Goal: Task Accomplishment & Management: Manage account settings

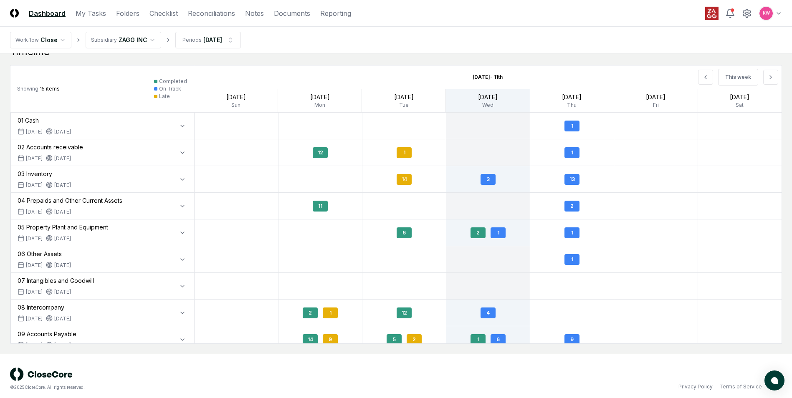
drag, startPoint x: 710, startPoint y: 78, endPoint x: 608, endPoint y: 80, distance: 101.9
click at [709, 78] on icon at bounding box center [705, 77] width 7 height 7
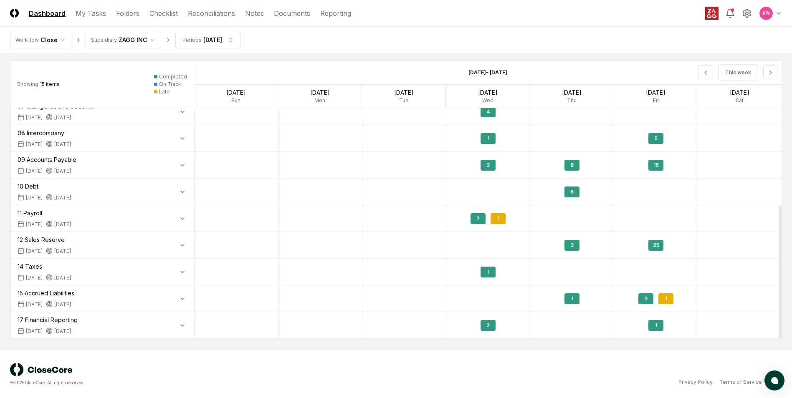
scroll to position [799, 0]
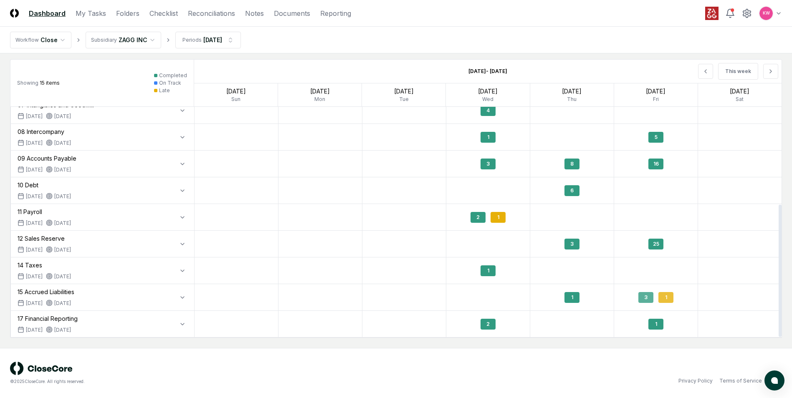
click at [664, 297] on div "1" at bounding box center [665, 297] width 15 height 11
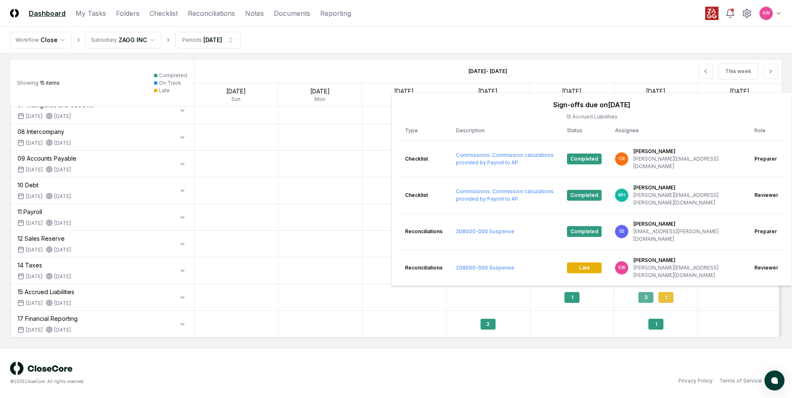
click at [664, 297] on div "1" at bounding box center [665, 297] width 15 height 11
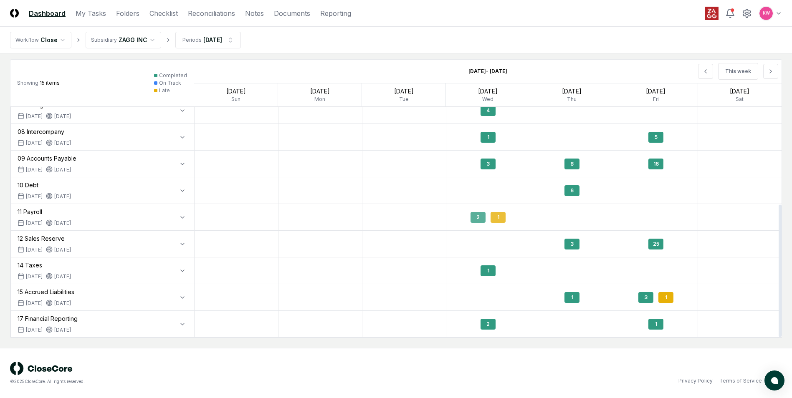
click at [498, 218] on div "1" at bounding box center [498, 217] width 15 height 11
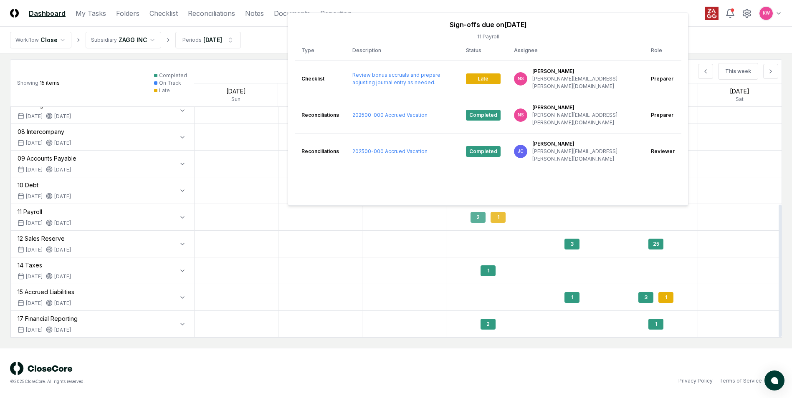
click at [498, 218] on div "1" at bounding box center [498, 217] width 15 height 11
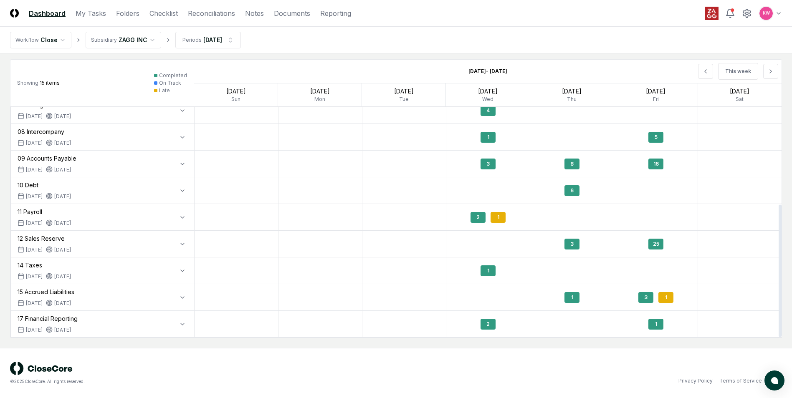
click at [339, 364] on div "© 2025 CloseCore. All rights reserved." at bounding box center [203, 373] width 386 height 23
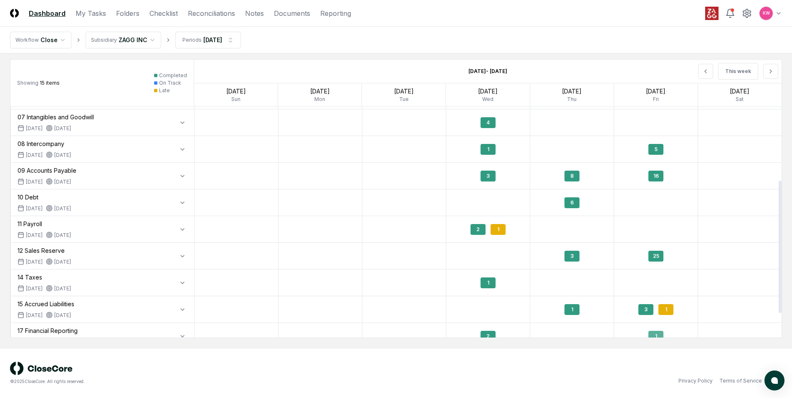
scroll to position [170, 0]
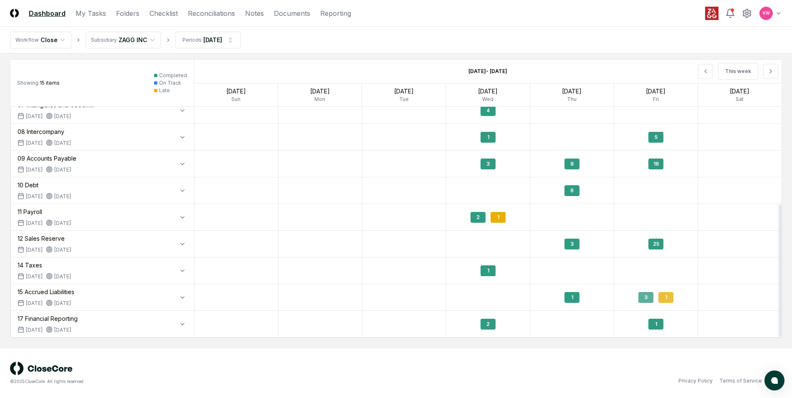
click at [664, 297] on div "1" at bounding box center [665, 297] width 15 height 11
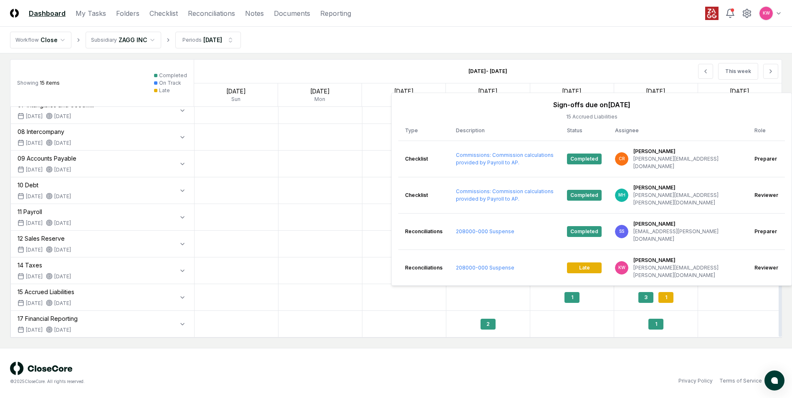
drag, startPoint x: 406, startPoint y: 329, endPoint x: 399, endPoint y: 324, distance: 8.2
click at [405, 328] on div at bounding box center [404, 324] width 84 height 26
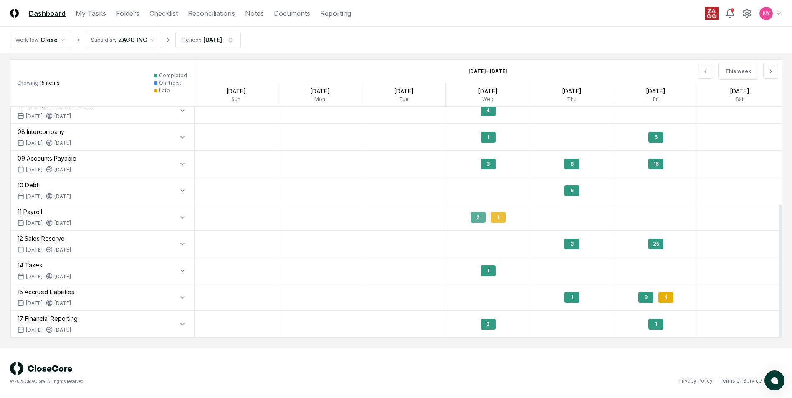
click at [503, 222] on div "1" at bounding box center [498, 217] width 15 height 11
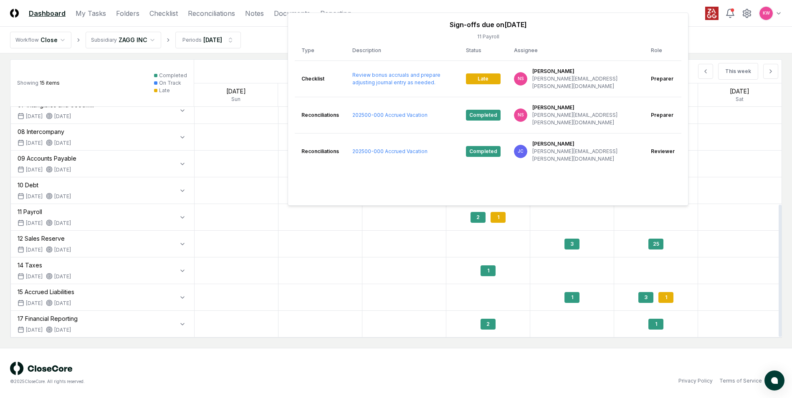
click at [369, 282] on div at bounding box center [404, 271] width 84 height 26
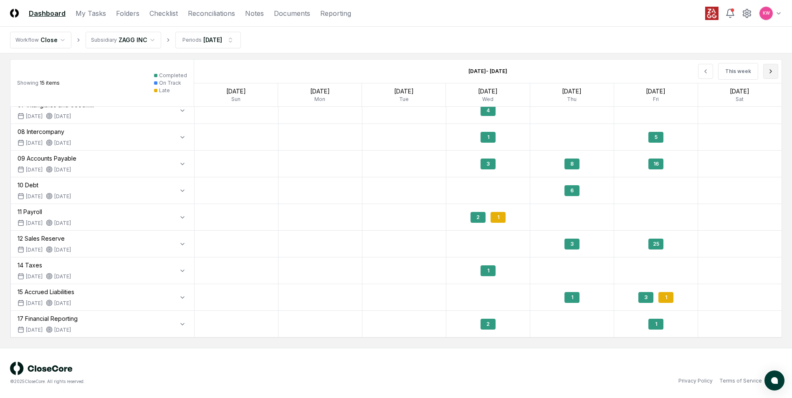
click at [771, 72] on icon at bounding box center [771, 71] width 2 height 3
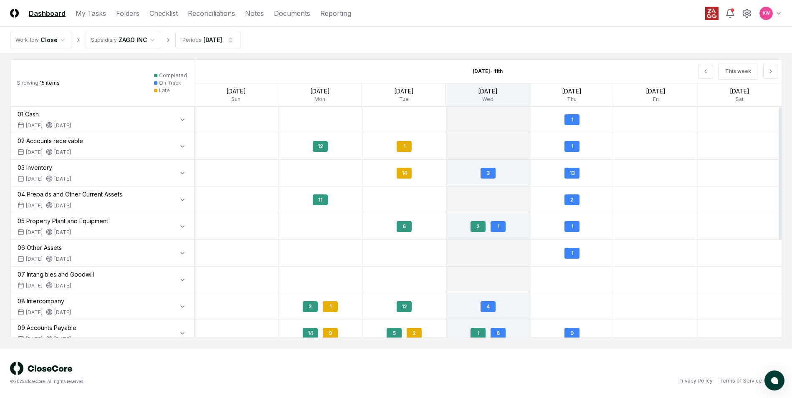
scroll to position [0, 0]
click at [327, 311] on div "1" at bounding box center [330, 307] width 15 height 11
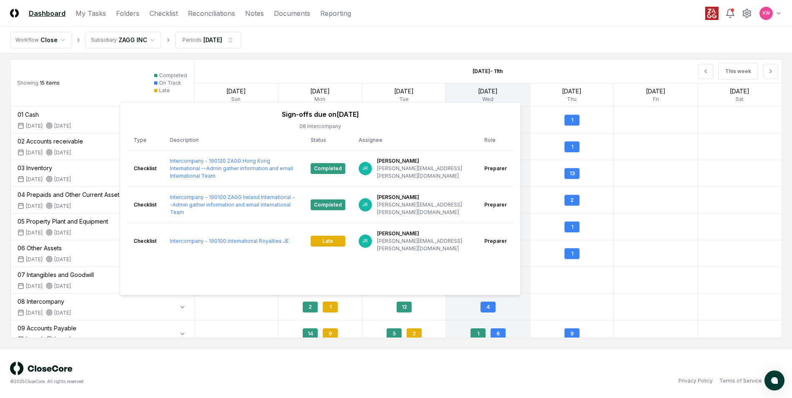
click at [390, 65] on div "[DATE] - [DATE] This week" at bounding box center [488, 71] width 588 height 23
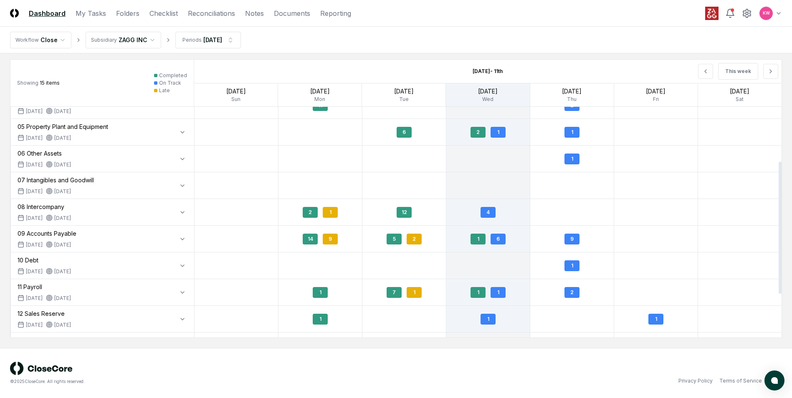
scroll to position [125, 0]
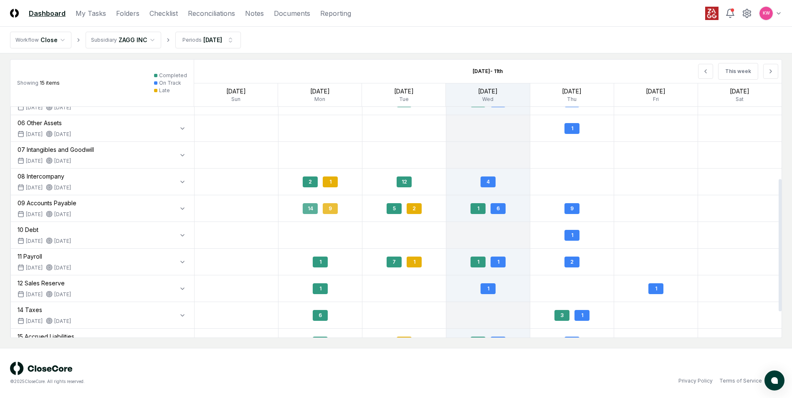
click at [328, 208] on div "9" at bounding box center [330, 208] width 15 height 11
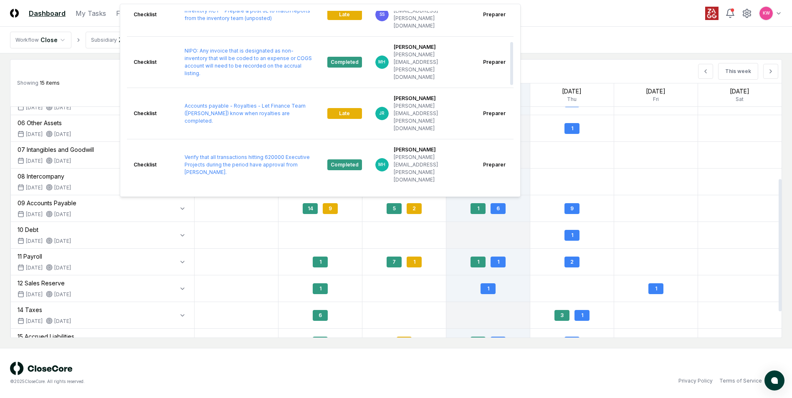
scroll to position [103, 0]
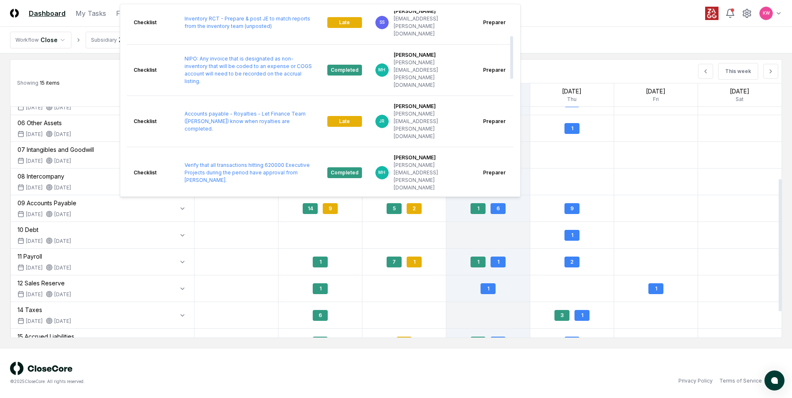
click at [579, 45] on nav "Workflow Close Subsidiary ZAGG INC Periods [DATE]" at bounding box center [396, 40] width 792 height 27
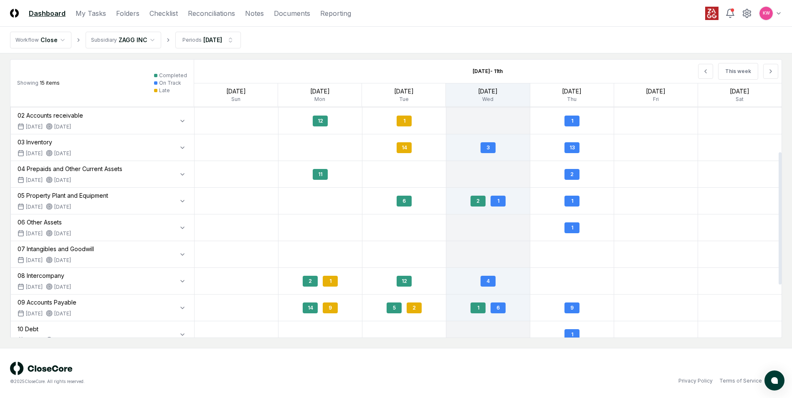
scroll to position [3, 0]
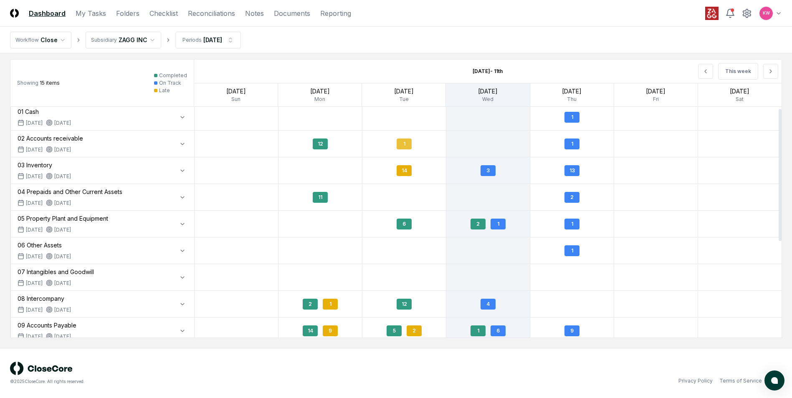
click at [407, 143] on div "1" at bounding box center [404, 144] width 15 height 11
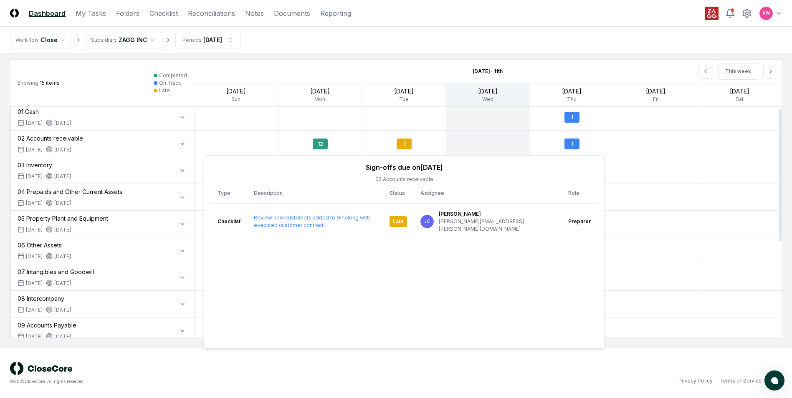
click at [407, 116] on div at bounding box center [404, 117] width 84 height 26
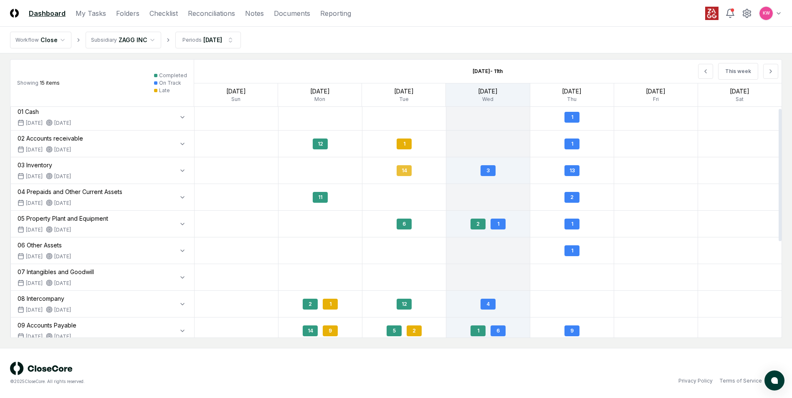
click at [406, 172] on div "14" at bounding box center [404, 170] width 15 height 11
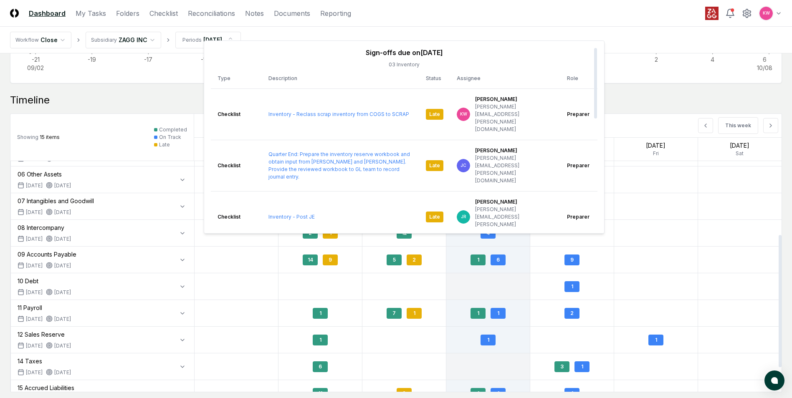
scroll to position [590, 0]
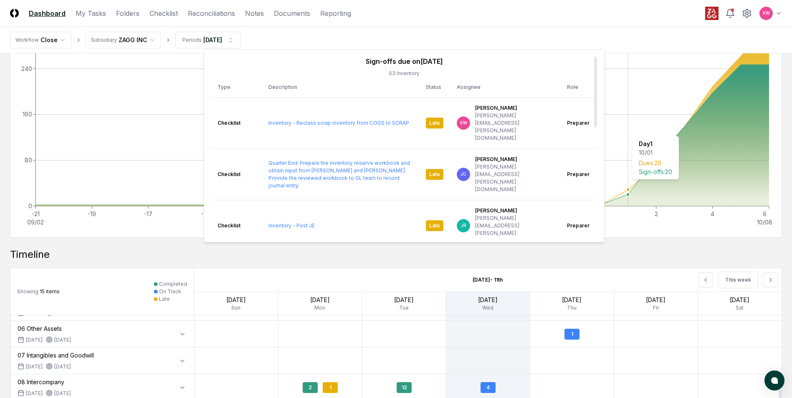
click at [625, 131] on icon "-21 09/02 -19 -17 -15 -13 -11 -9 -7 -5 -3 -1 2 4 6 10/08 0 80 160 240 320" at bounding box center [395, 123] width 771 height 209
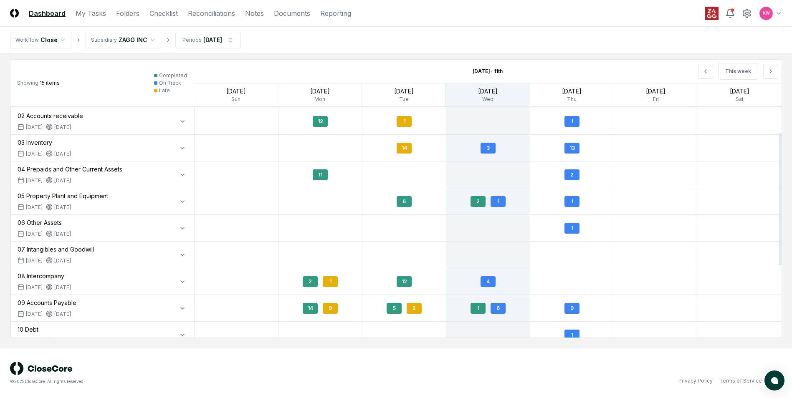
scroll to position [45, 0]
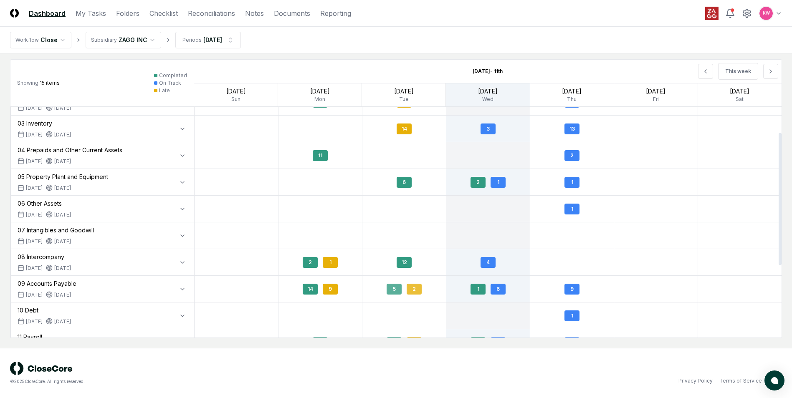
click at [415, 291] on div "2" at bounding box center [414, 289] width 15 height 11
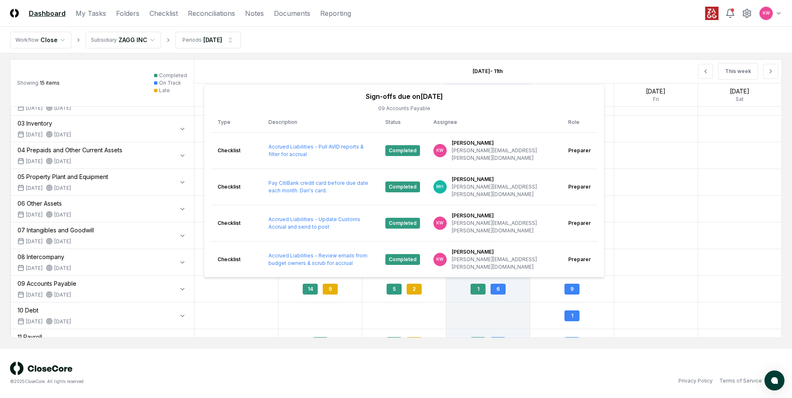
click at [402, 72] on div "[DATE] - [DATE] This week" at bounding box center [488, 71] width 588 height 23
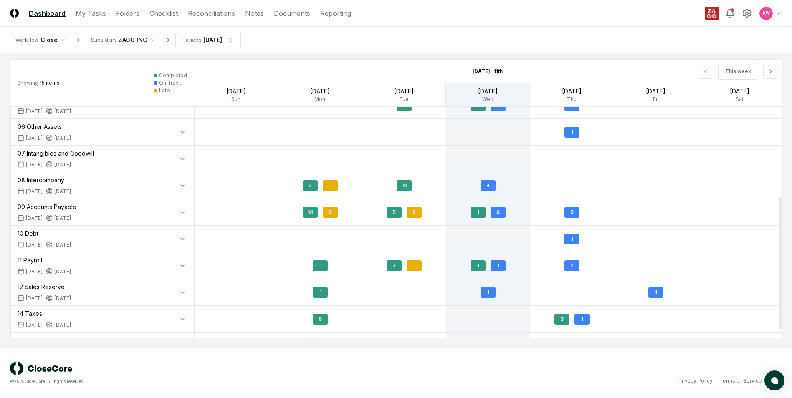
scroll to position [170, 0]
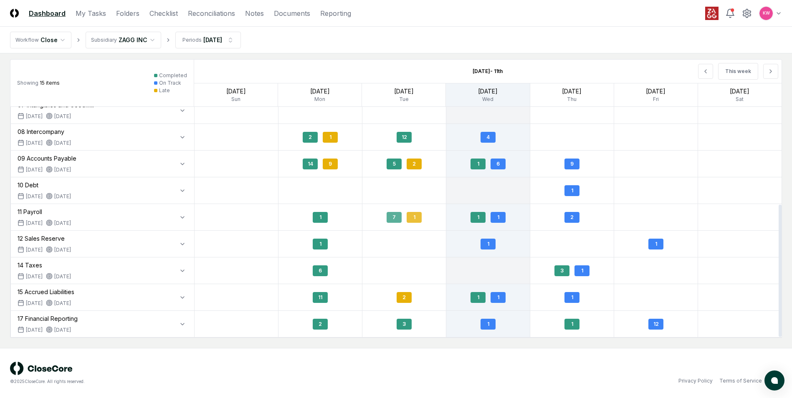
click at [413, 220] on div "1" at bounding box center [414, 217] width 15 height 11
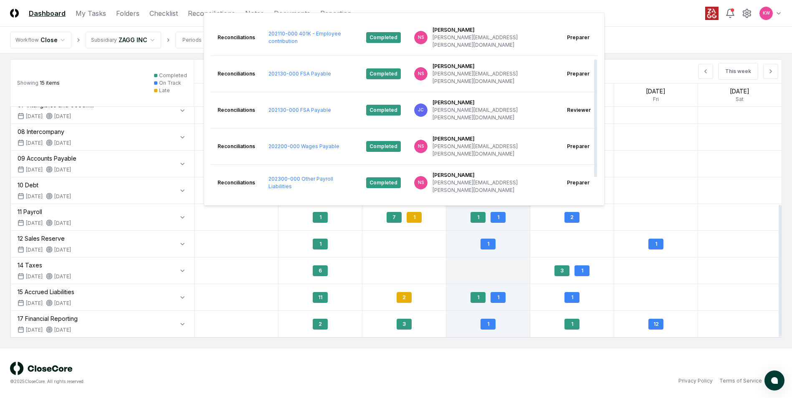
scroll to position [92, 0]
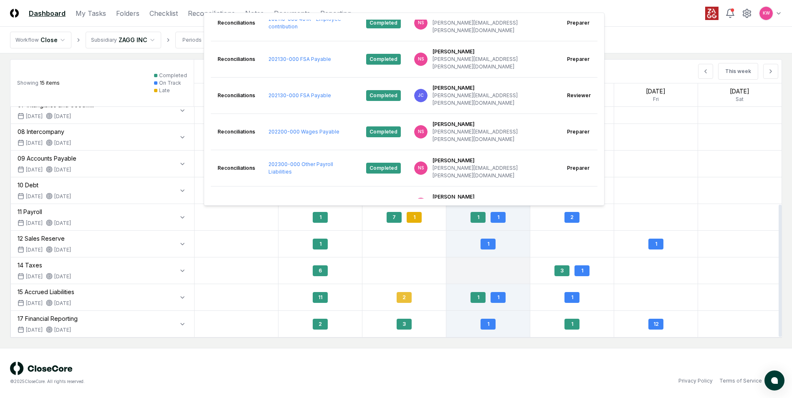
click at [404, 298] on div "2" at bounding box center [404, 297] width 15 height 11
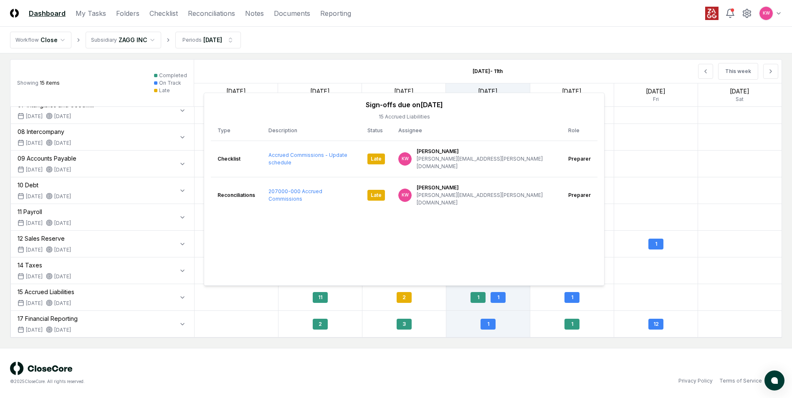
click at [445, 358] on div "© 2025 CloseCore. All rights reserved. Privacy Policy Terms of Service" at bounding box center [396, 373] width 792 height 50
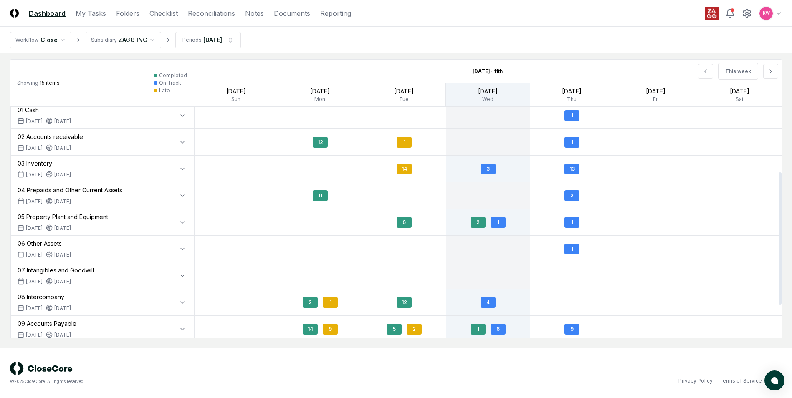
scroll to position [0, 0]
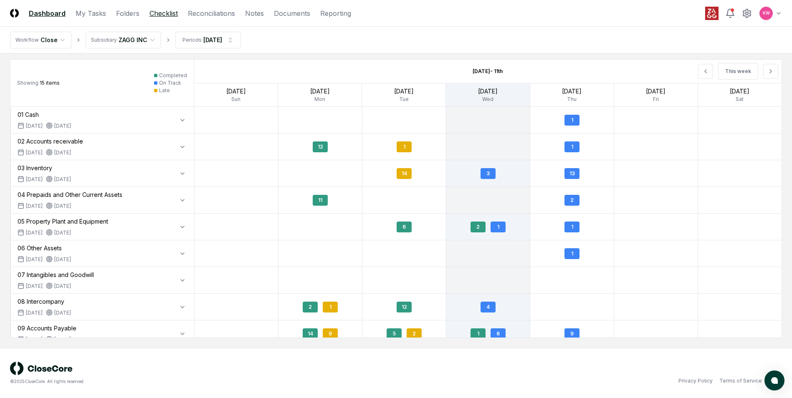
click at [159, 13] on link "Checklist" at bounding box center [163, 13] width 28 height 10
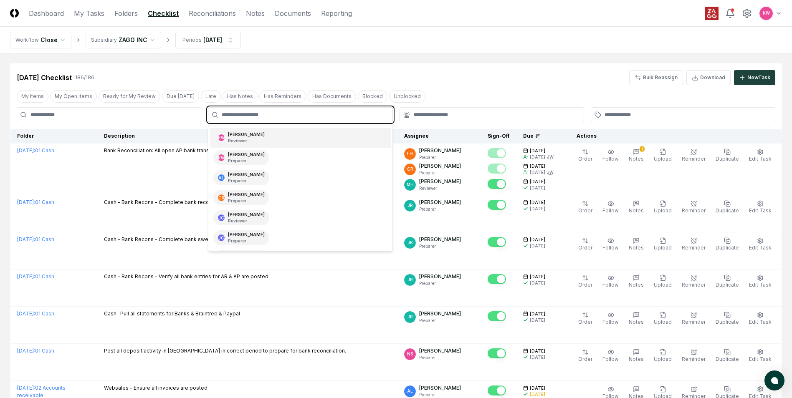
click at [248, 117] on input "text" at bounding box center [304, 115] width 165 height 8
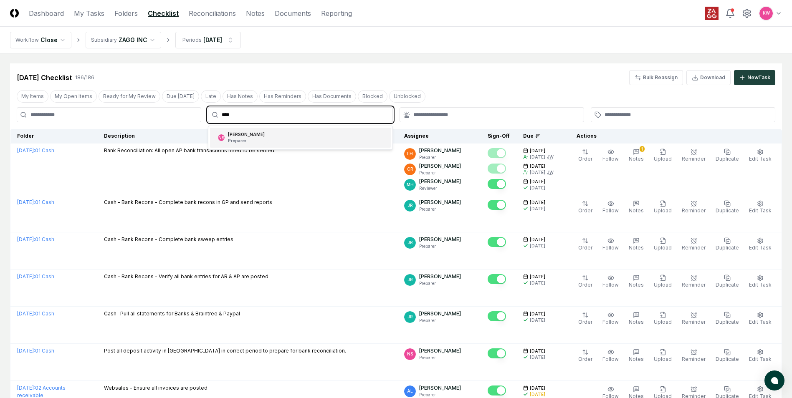
type input "*****"
click at [239, 135] on div "[PERSON_NAME] Preparer" at bounding box center [246, 137] width 37 height 13
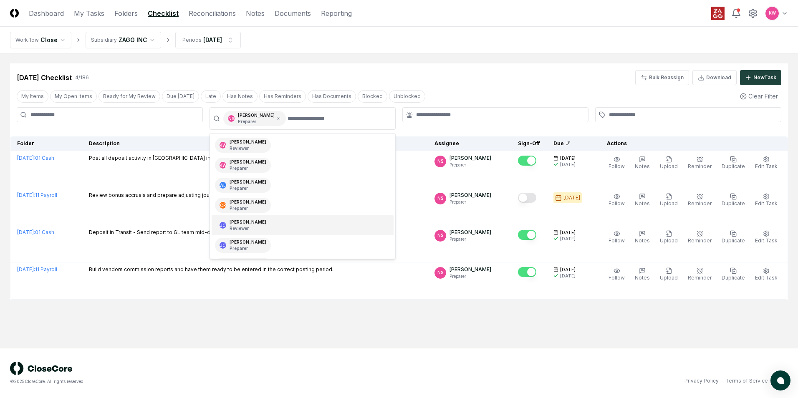
click at [537, 316] on main "Cancel Reassign [DATE] Checklist 4 / 186 Bulk Reassign Download New Task My Ite…" at bounding box center [399, 200] width 798 height 295
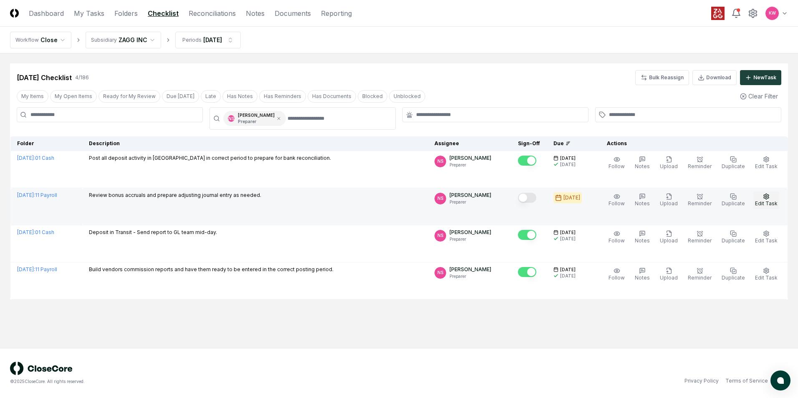
click at [768, 199] on icon "button" at bounding box center [766, 196] width 5 height 5
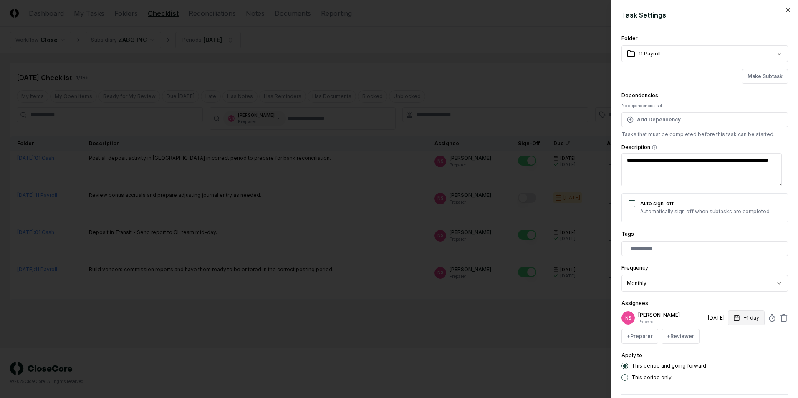
click at [749, 320] on button "+1 day" at bounding box center [746, 318] width 37 height 15
type textarea "*"
click at [720, 350] on input "*" at bounding box center [714, 351] width 29 height 15
click at [720, 350] on input "*" at bounding box center [712, 351] width 29 height 15
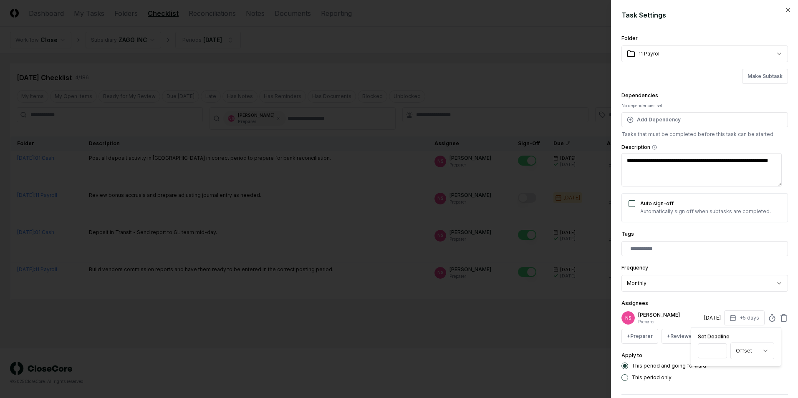
click at [720, 350] on input "*" at bounding box center [712, 351] width 29 height 15
type input "*"
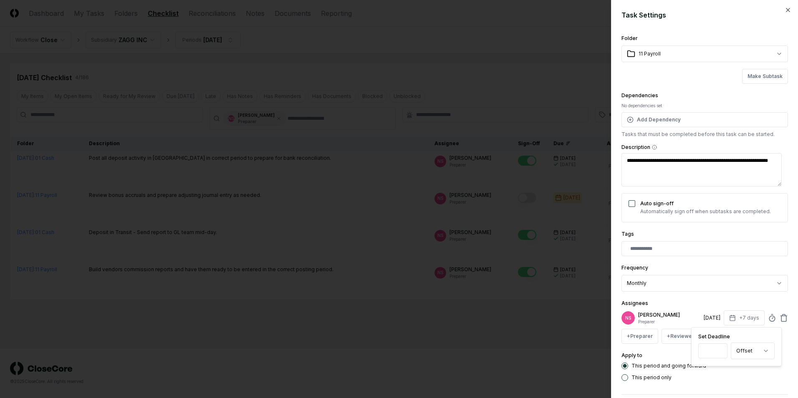
click at [719, 353] on input "*" at bounding box center [712, 351] width 29 height 15
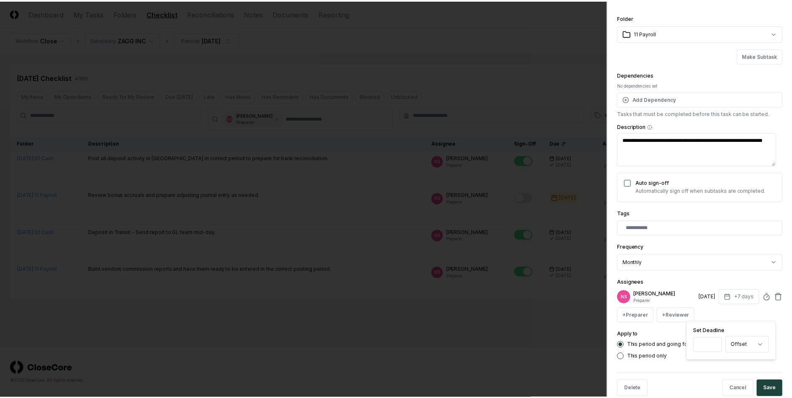
scroll to position [37, 0]
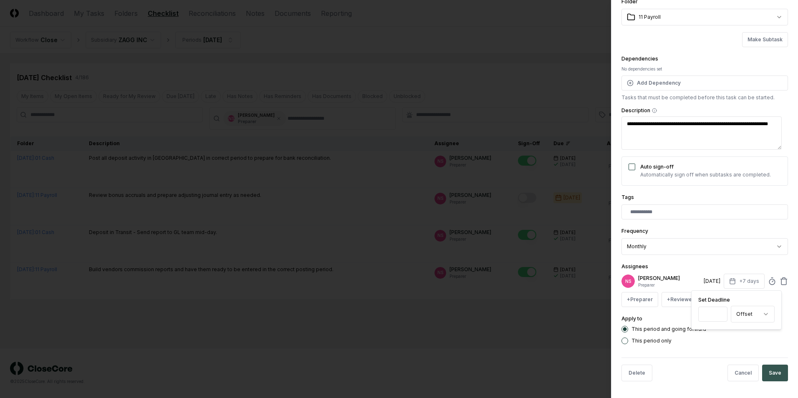
click at [772, 375] on button "Save" at bounding box center [775, 373] width 26 height 17
type textarea "*"
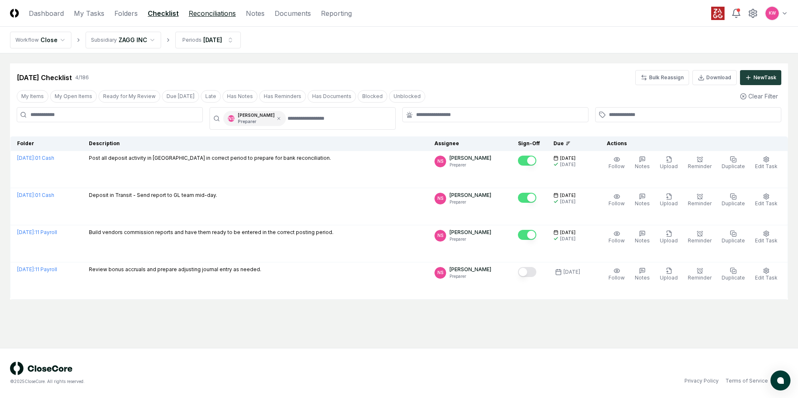
click at [216, 15] on link "Reconciliations" at bounding box center [212, 13] width 47 height 10
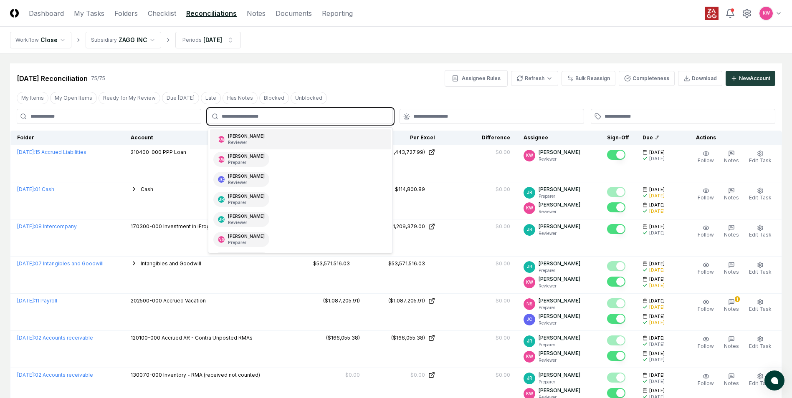
click at [238, 115] on input "text" at bounding box center [304, 117] width 165 height 8
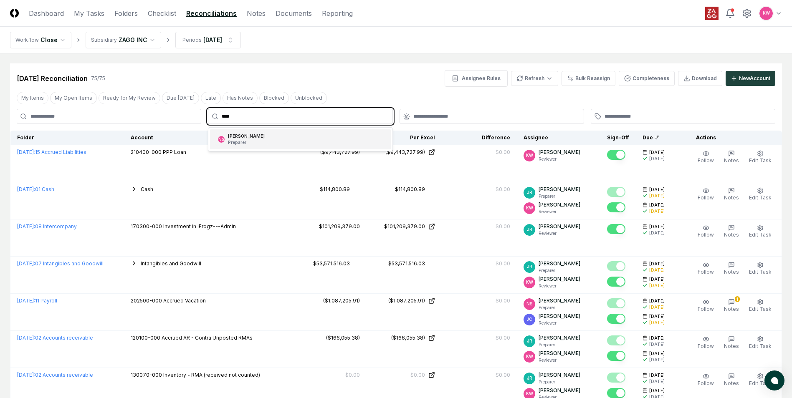
type input "*****"
click at [242, 140] on p "Preparer" at bounding box center [246, 142] width 37 height 6
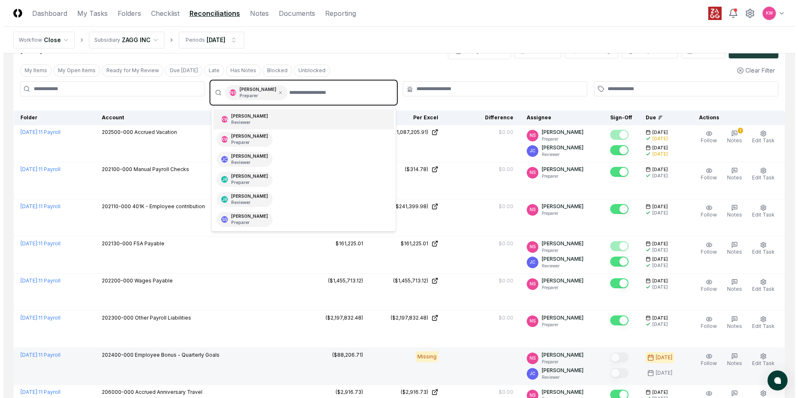
scroll to position [42, 0]
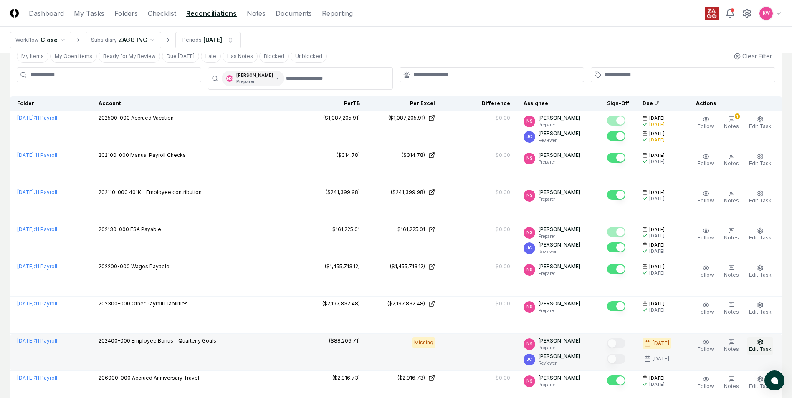
click at [761, 342] on circle "button" at bounding box center [760, 342] width 2 height 2
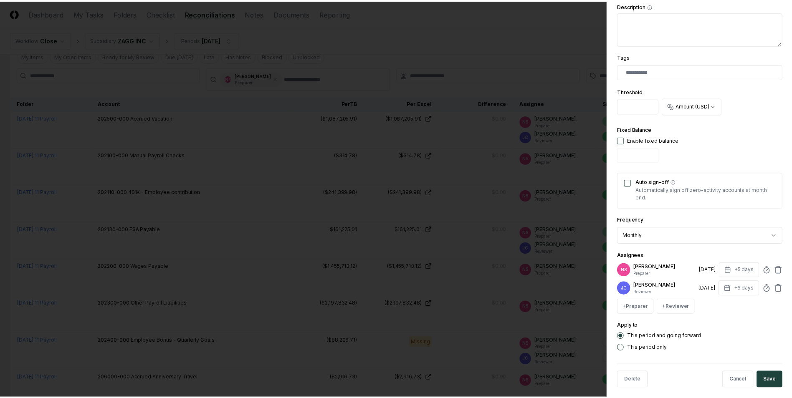
scroll to position [193, 0]
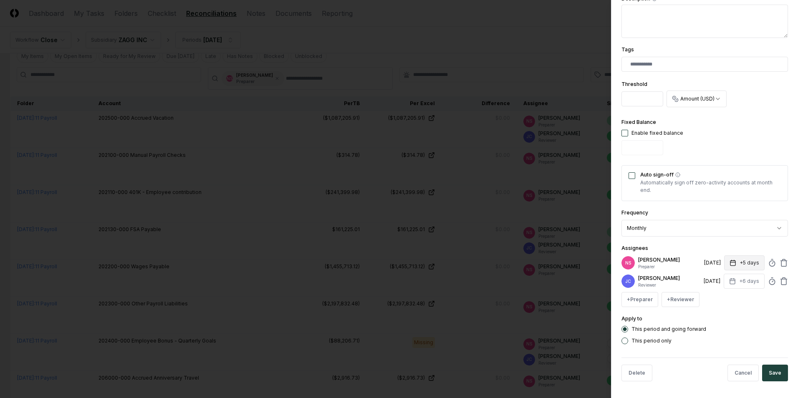
click at [754, 262] on button "+5 days" at bounding box center [744, 262] width 40 height 15
click at [719, 294] on input "*" at bounding box center [712, 295] width 29 height 15
type input "*"
click at [719, 294] on input "*" at bounding box center [712, 295] width 29 height 15
click at [764, 336] on div "This period and going forward This period only" at bounding box center [705, 335] width 167 height 18
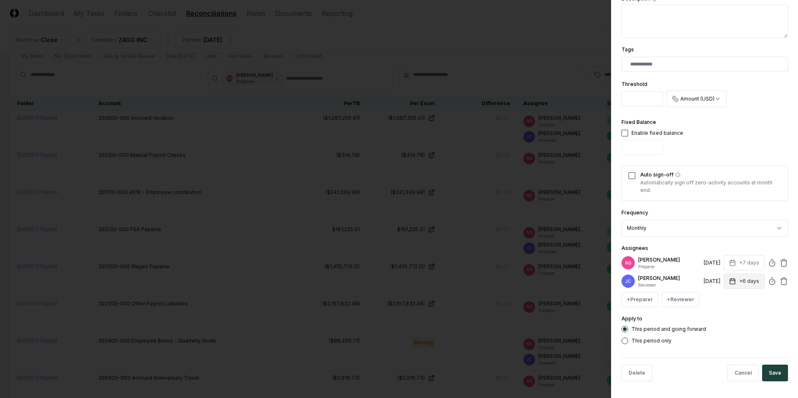
click at [752, 276] on button "+6 days" at bounding box center [744, 281] width 41 height 15
click at [718, 312] on input "*" at bounding box center [712, 314] width 29 height 15
type input "*"
click at [718, 312] on input "*" at bounding box center [712, 314] width 29 height 15
click at [772, 374] on button "Save" at bounding box center [775, 373] width 26 height 17
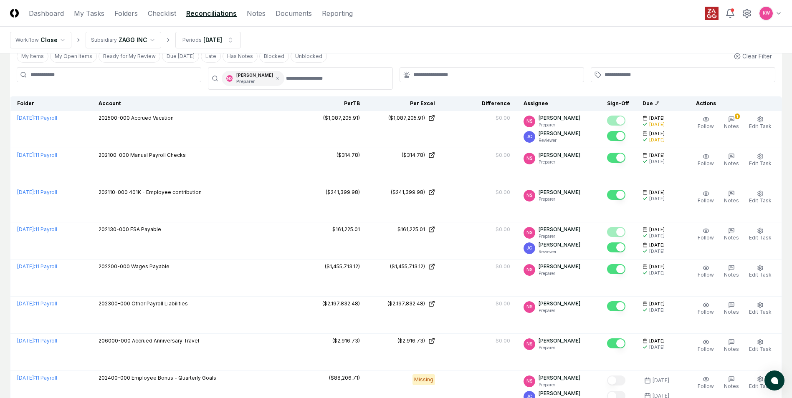
click at [275, 80] on icon at bounding box center [277, 78] width 5 height 5
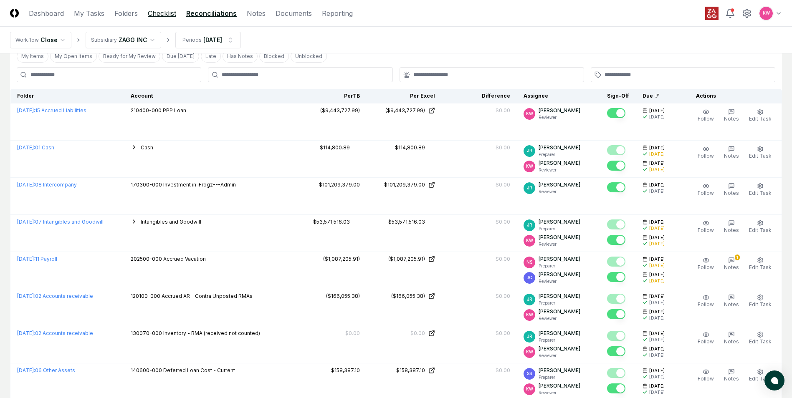
click at [163, 12] on link "Checklist" at bounding box center [162, 13] width 28 height 10
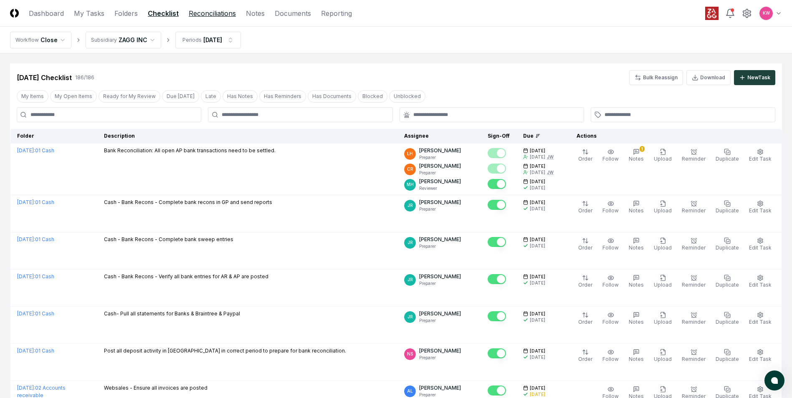
click at [205, 15] on link "Reconciliations" at bounding box center [212, 13] width 47 height 10
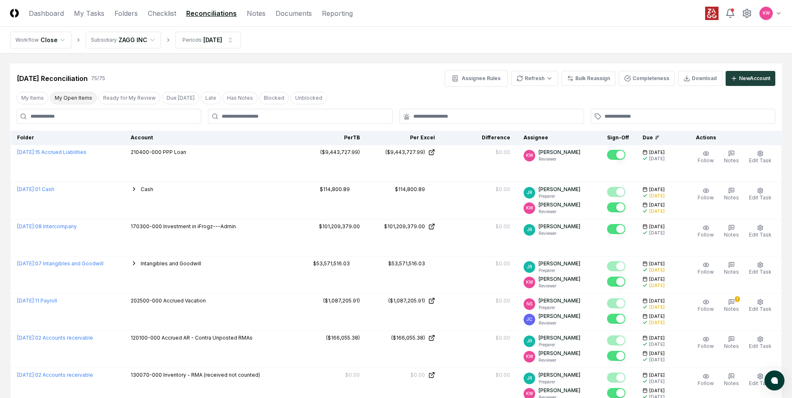
click at [69, 99] on button "My Open Items" at bounding box center [73, 98] width 47 height 13
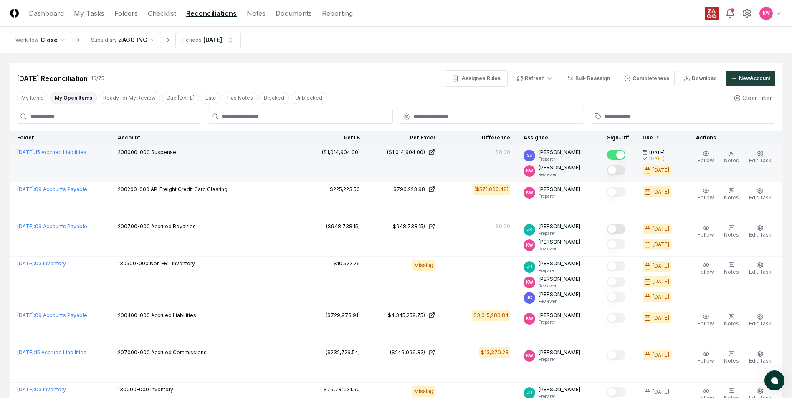
click at [618, 171] on button "Mark complete" at bounding box center [616, 170] width 18 height 10
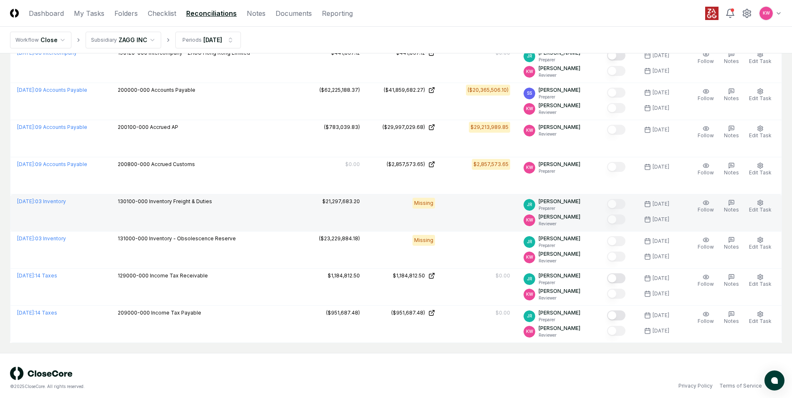
scroll to position [431, 0]
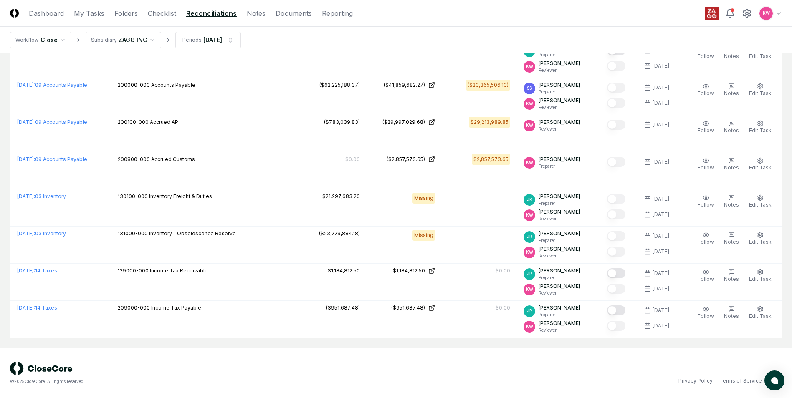
click at [487, 386] on div "© 2025 CloseCore. All rights reserved. Privacy Policy Terms of Service" at bounding box center [396, 373] width 792 height 50
